Goal: Transaction & Acquisition: Purchase product/service

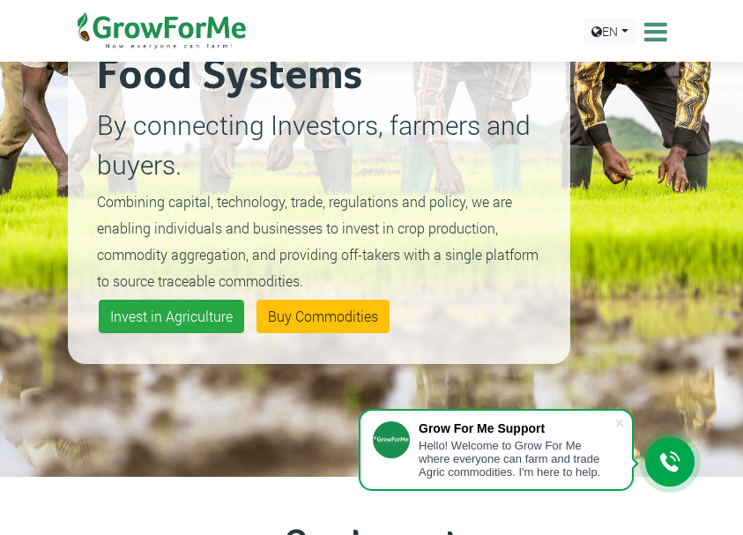
scroll to position [264, 0]
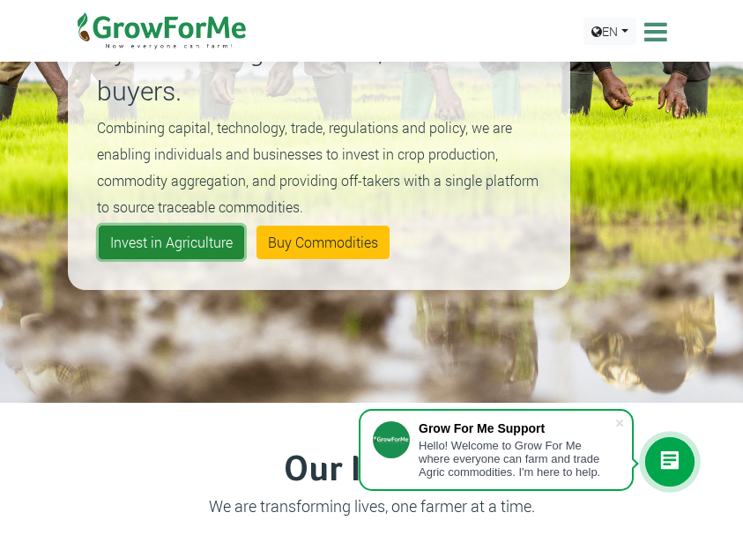
click at [200, 245] on link "Invest in Agriculture" at bounding box center [171, 242] width 145 height 33
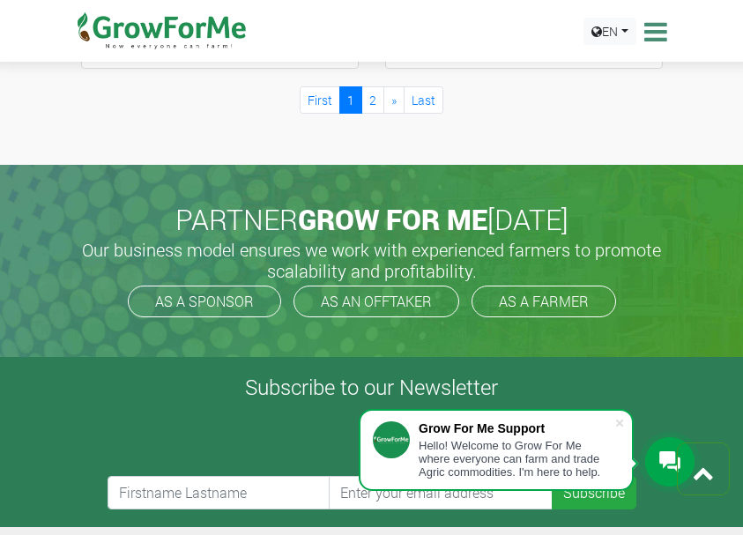
scroll to position [2731, 0]
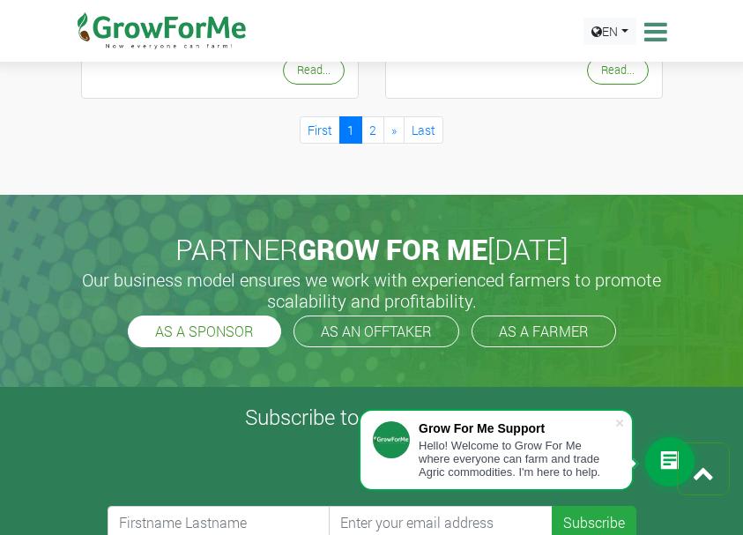
click at [220, 340] on link "AS A SPONSOR" at bounding box center [204, 331] width 153 height 32
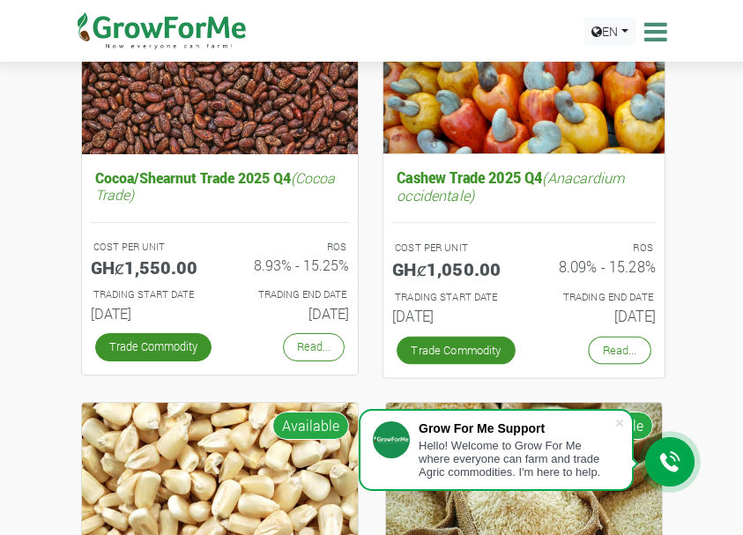
scroll to position [441, 0]
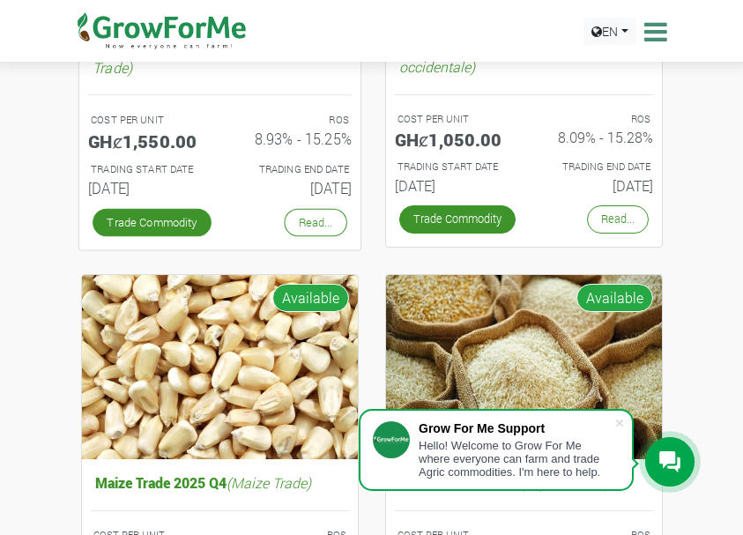
click at [170, 85] on link "Cocoa/Shearnut Trade 2025 Q4 (Cocoa Trade) COST PER UNIT GHȼ1,550.00 ROS 8.93% …" at bounding box center [219, 120] width 263 height 167
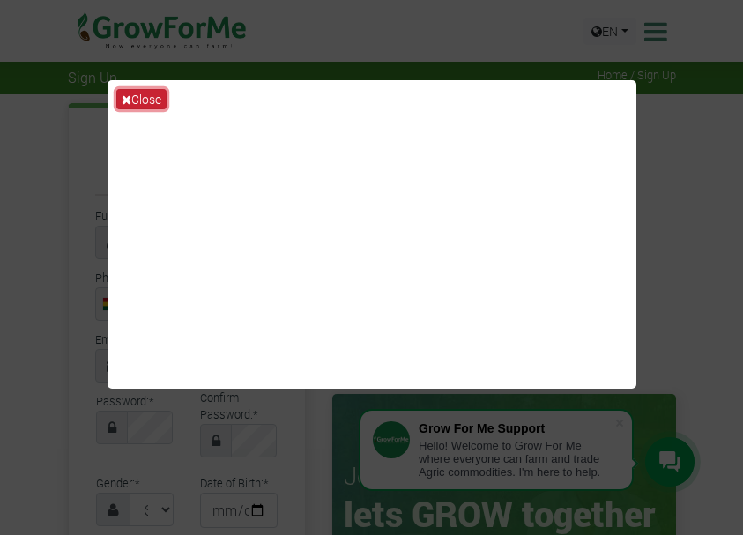
click at [137, 91] on button "Close" at bounding box center [141, 99] width 50 height 20
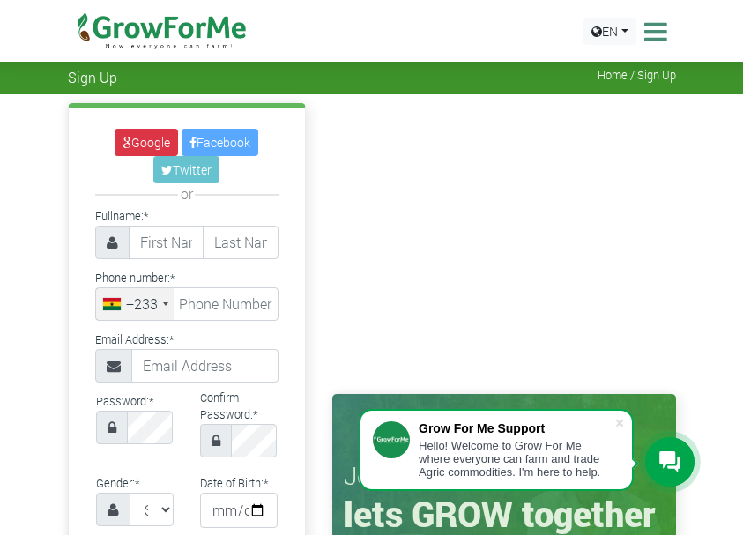
click at [656, 41] on icon at bounding box center [653, 32] width 27 height 26
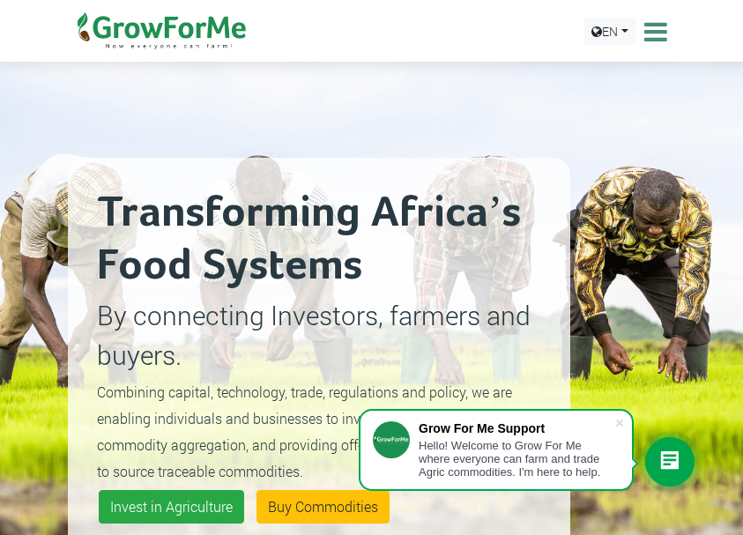
click at [663, 40] on icon at bounding box center [653, 32] width 27 height 26
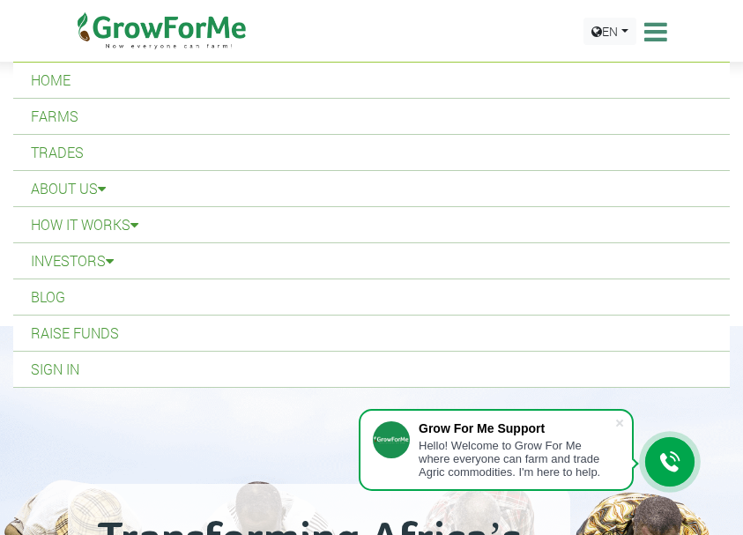
click at [652, 34] on icon at bounding box center [653, 32] width 27 height 26
